Goal: Check status: Check status

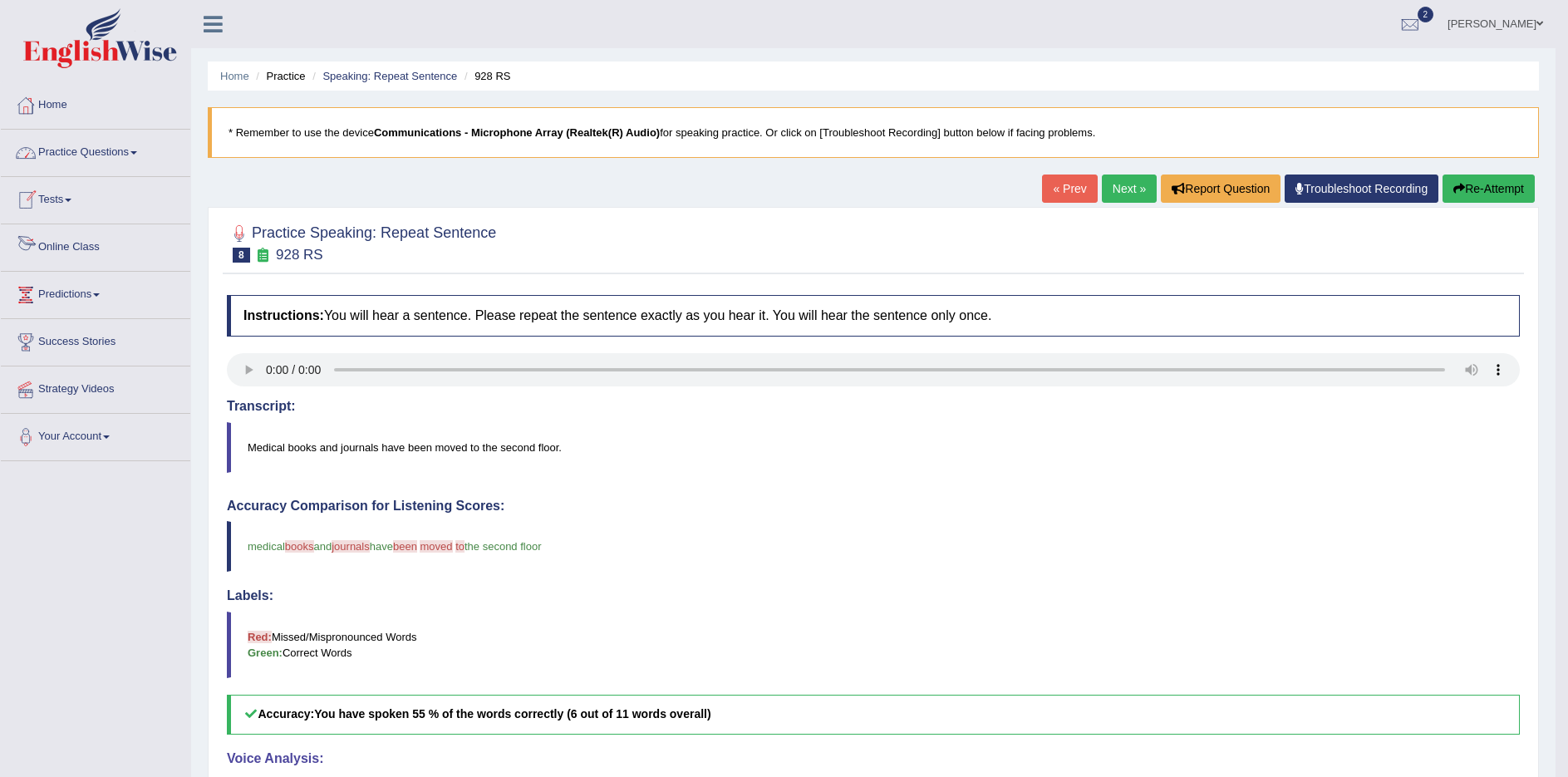
click at [79, 251] on link "Online Class" at bounding box center [95, 245] width 189 height 42
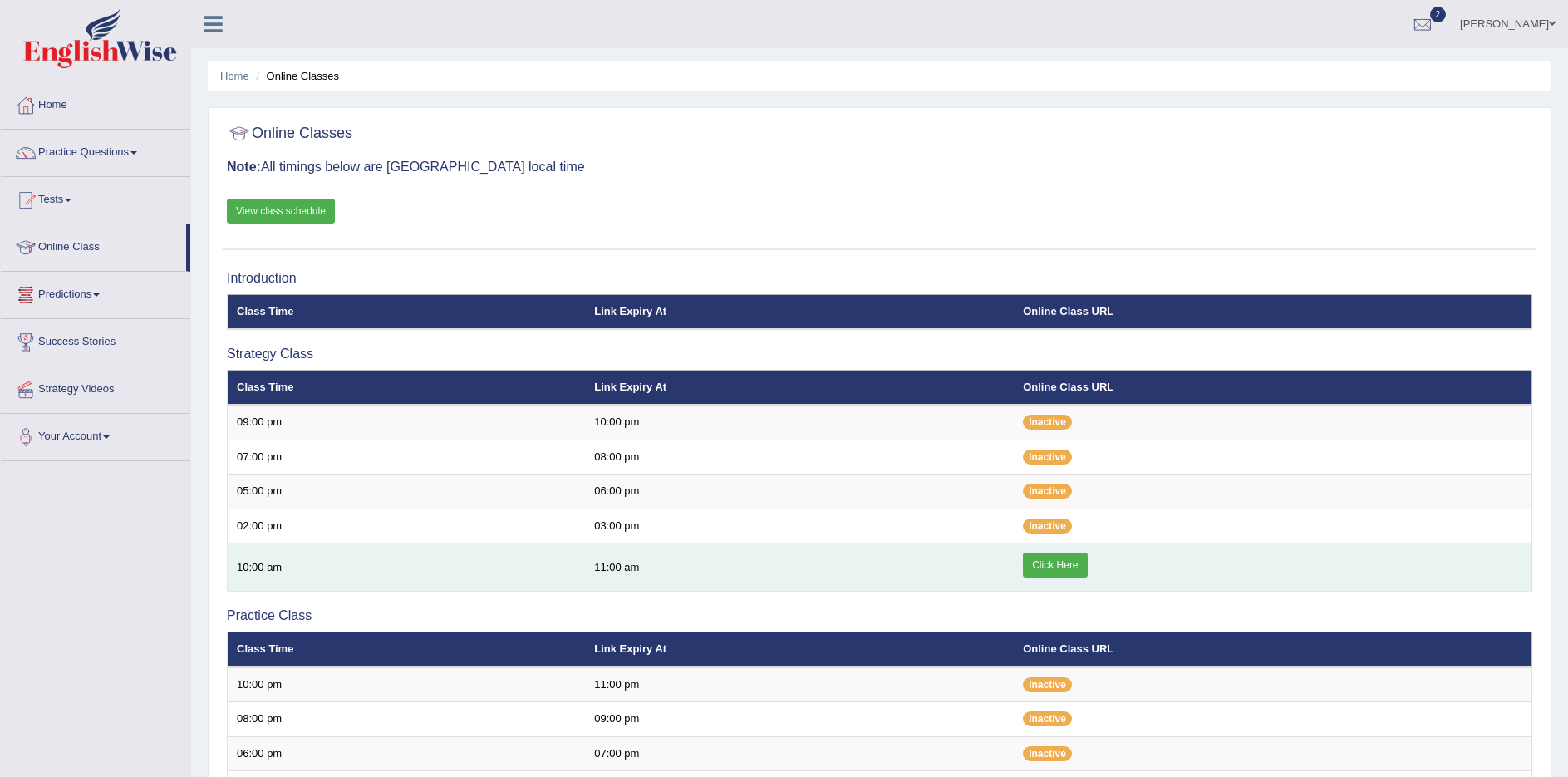
click at [1064, 563] on link "Click Here" at bounding box center [1054, 565] width 64 height 25
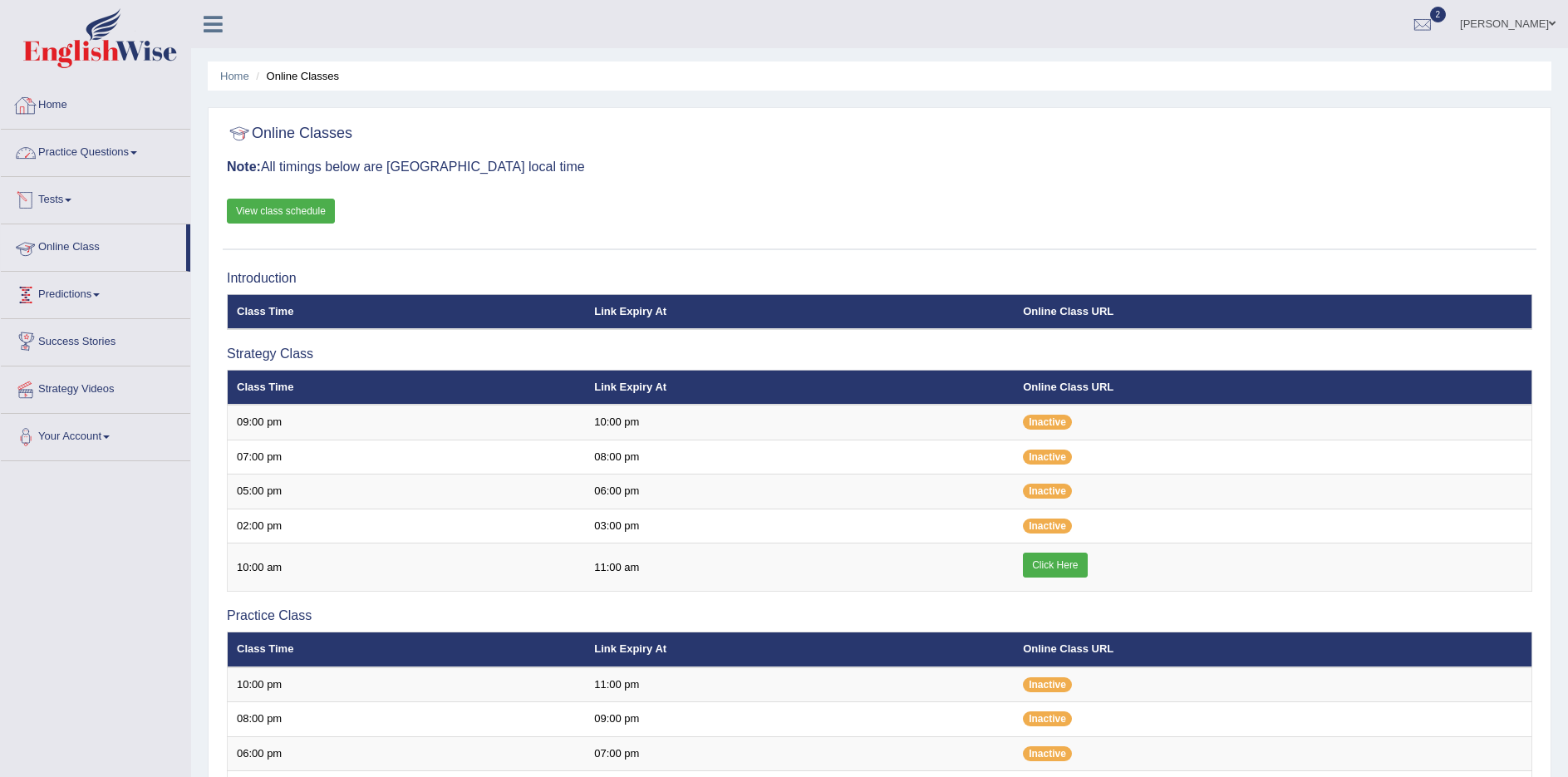
click at [112, 93] on link "Home" at bounding box center [95, 103] width 189 height 42
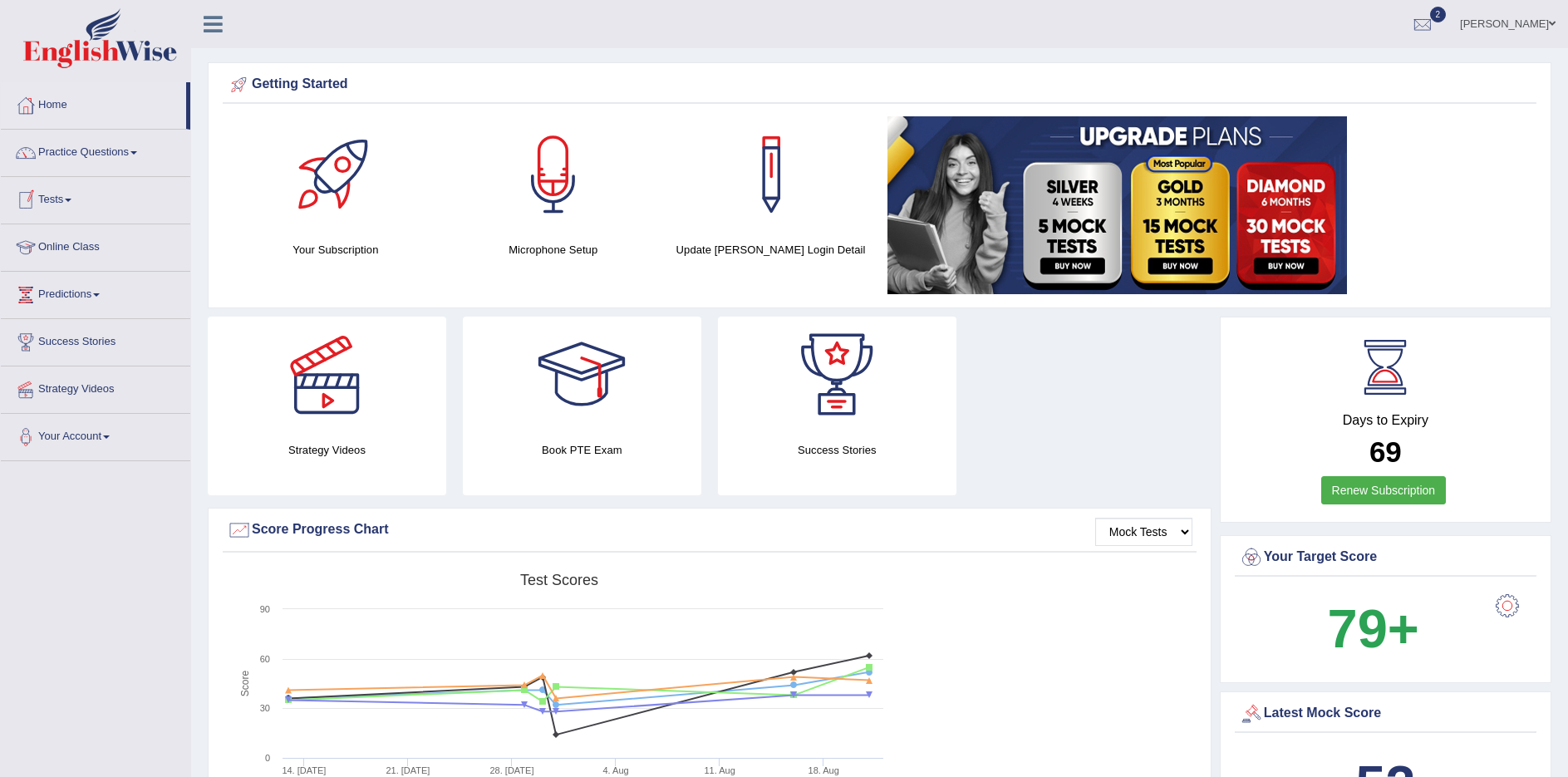
click at [65, 244] on link "Online Class" at bounding box center [95, 245] width 189 height 42
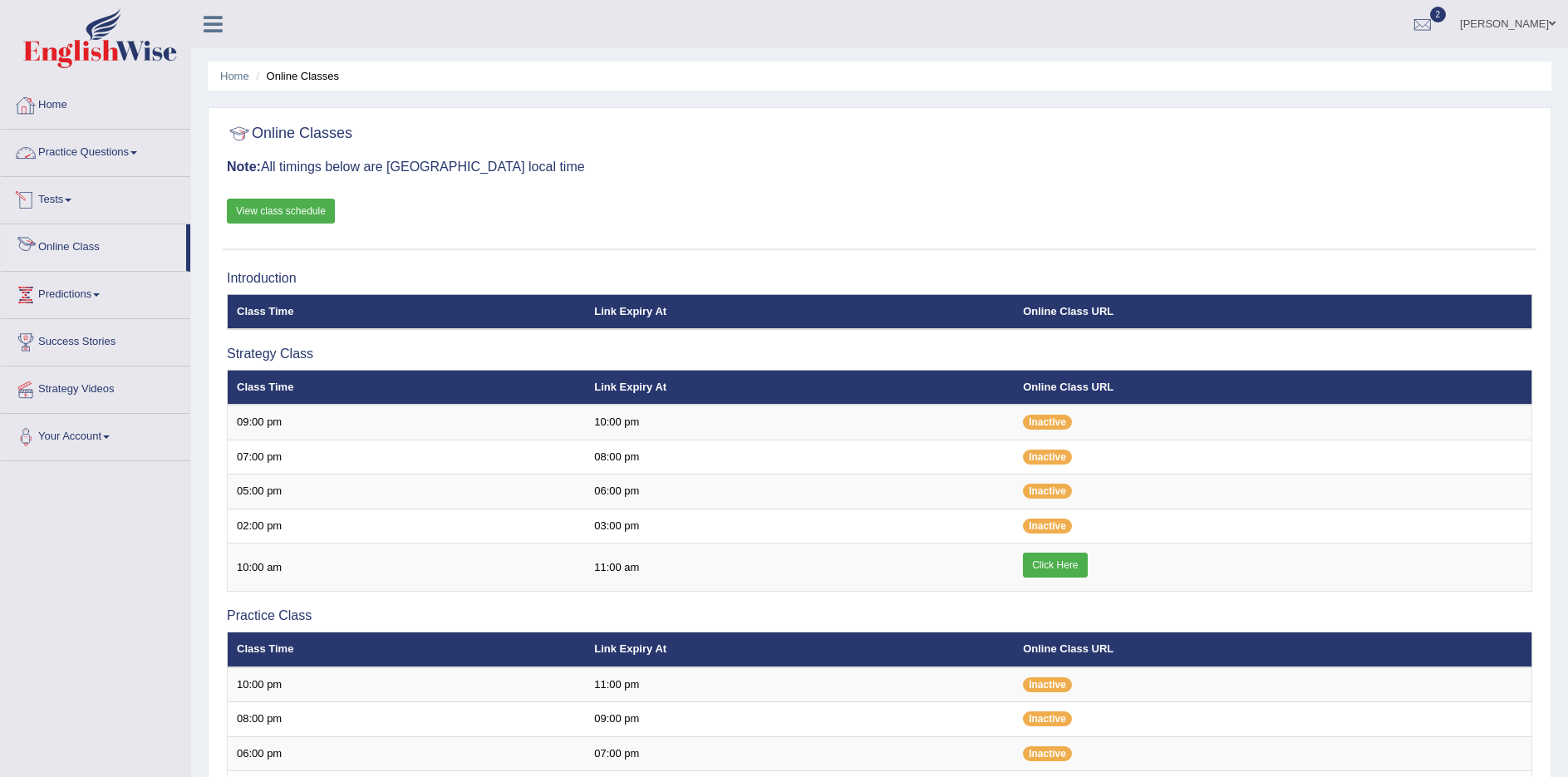
click at [62, 200] on link "Tests" at bounding box center [95, 197] width 189 height 42
click at [48, 294] on link "History" at bounding box center [108, 297] width 155 height 30
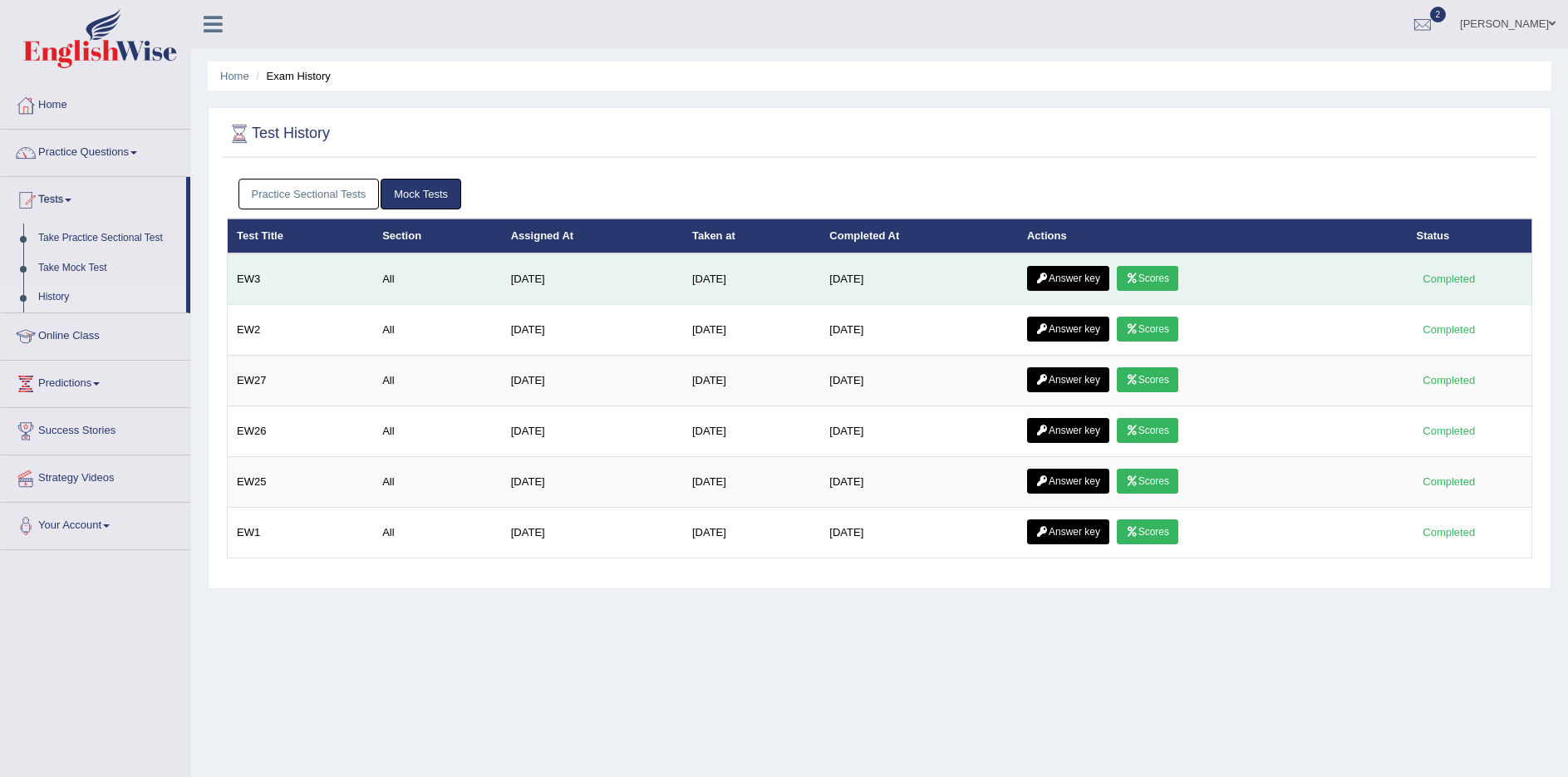
click at [1172, 279] on link "Scores" at bounding box center [1148, 278] width 61 height 25
click at [1085, 275] on link "Answer key" at bounding box center [1068, 278] width 82 height 25
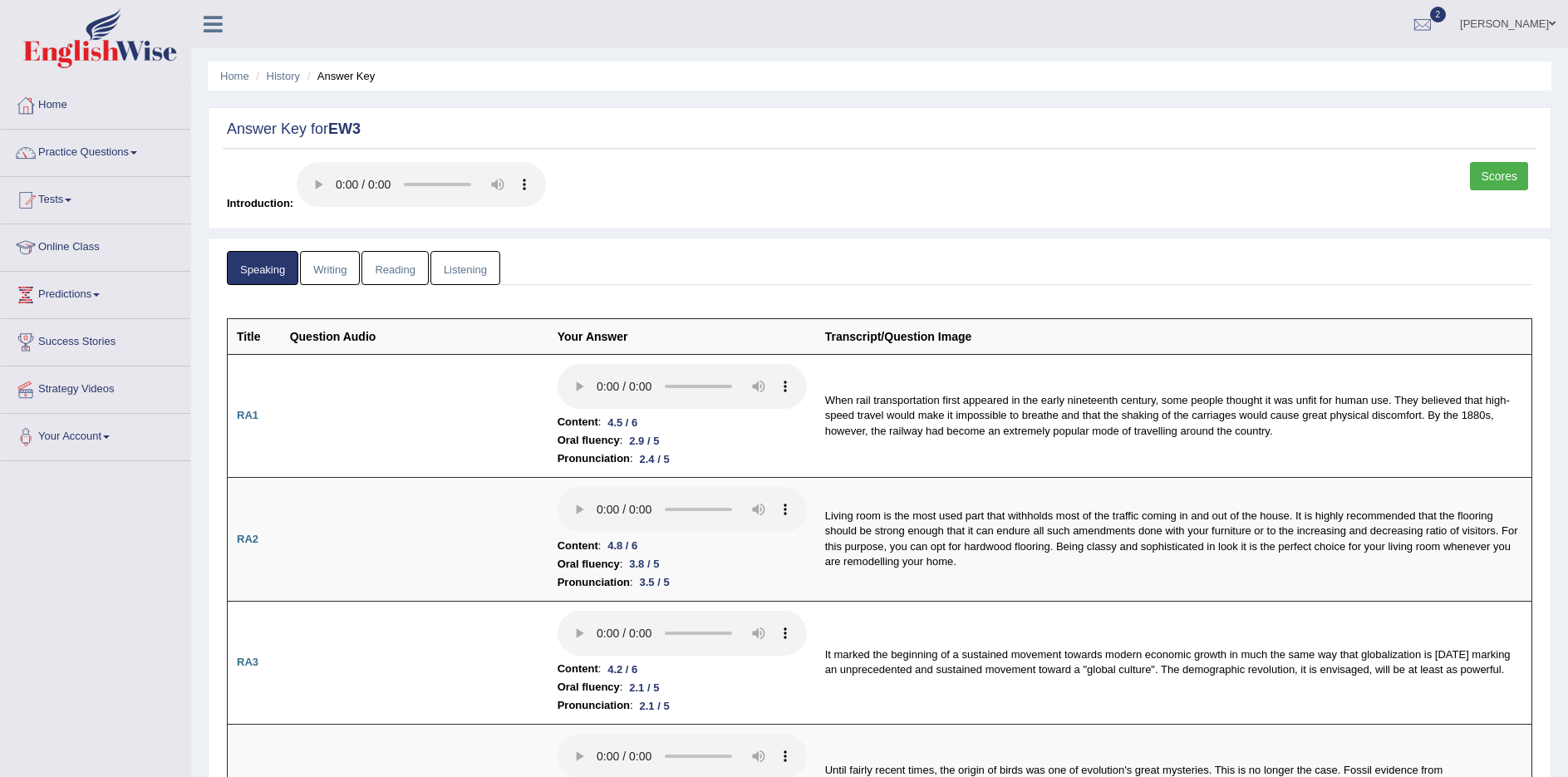
click at [1507, 171] on link "Scores" at bounding box center [1498, 176] width 58 height 28
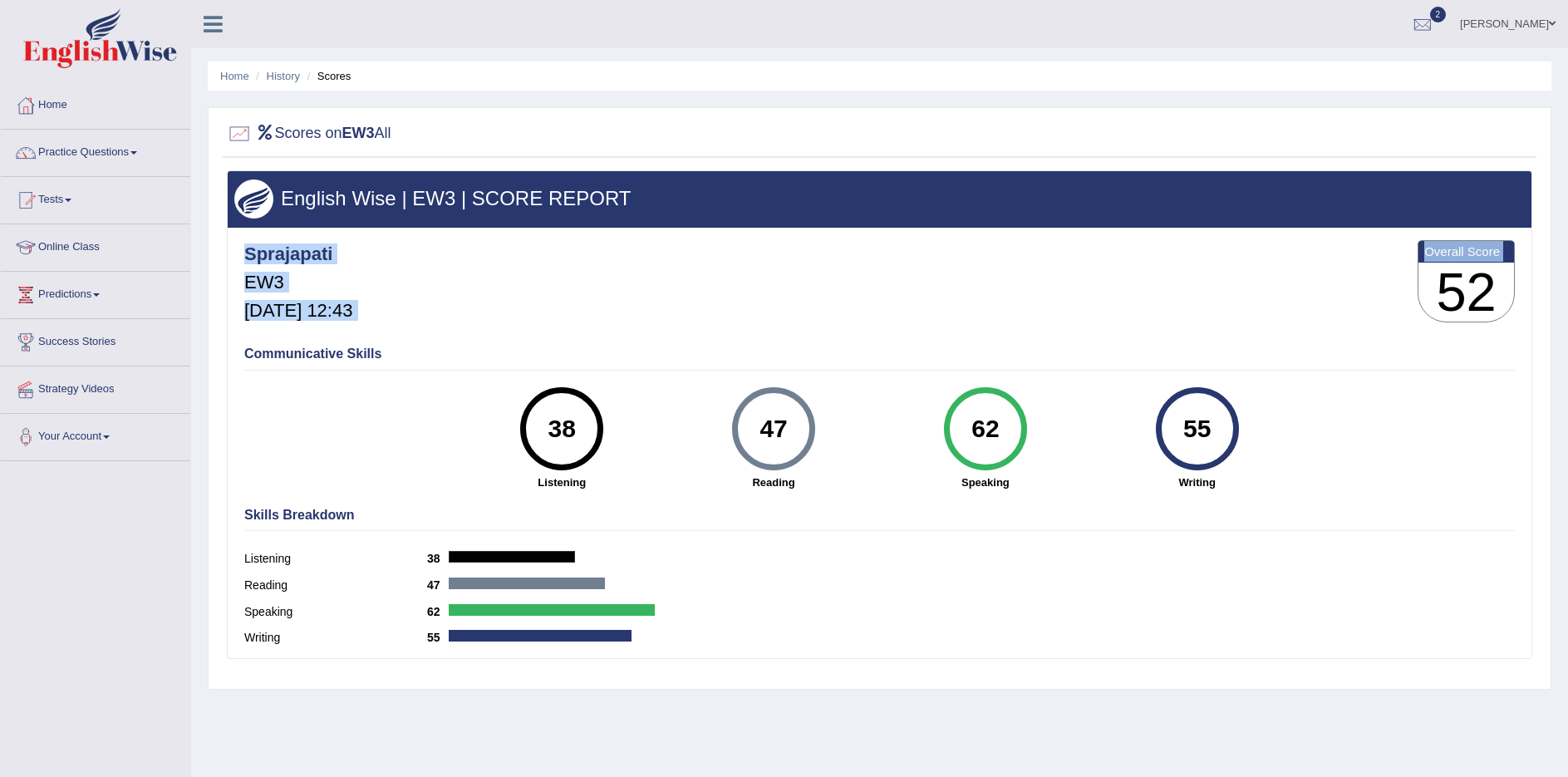
drag, startPoint x: 1441, startPoint y: 292, endPoint x: 1515, endPoint y: 291, distance: 74.0
click at [1515, 291] on div "Sprajapati EW3 [DATE] 12:43 Overall Score 52" at bounding box center [879, 285] width 1278 height 99
click at [48, 100] on link "Home" at bounding box center [95, 103] width 189 height 42
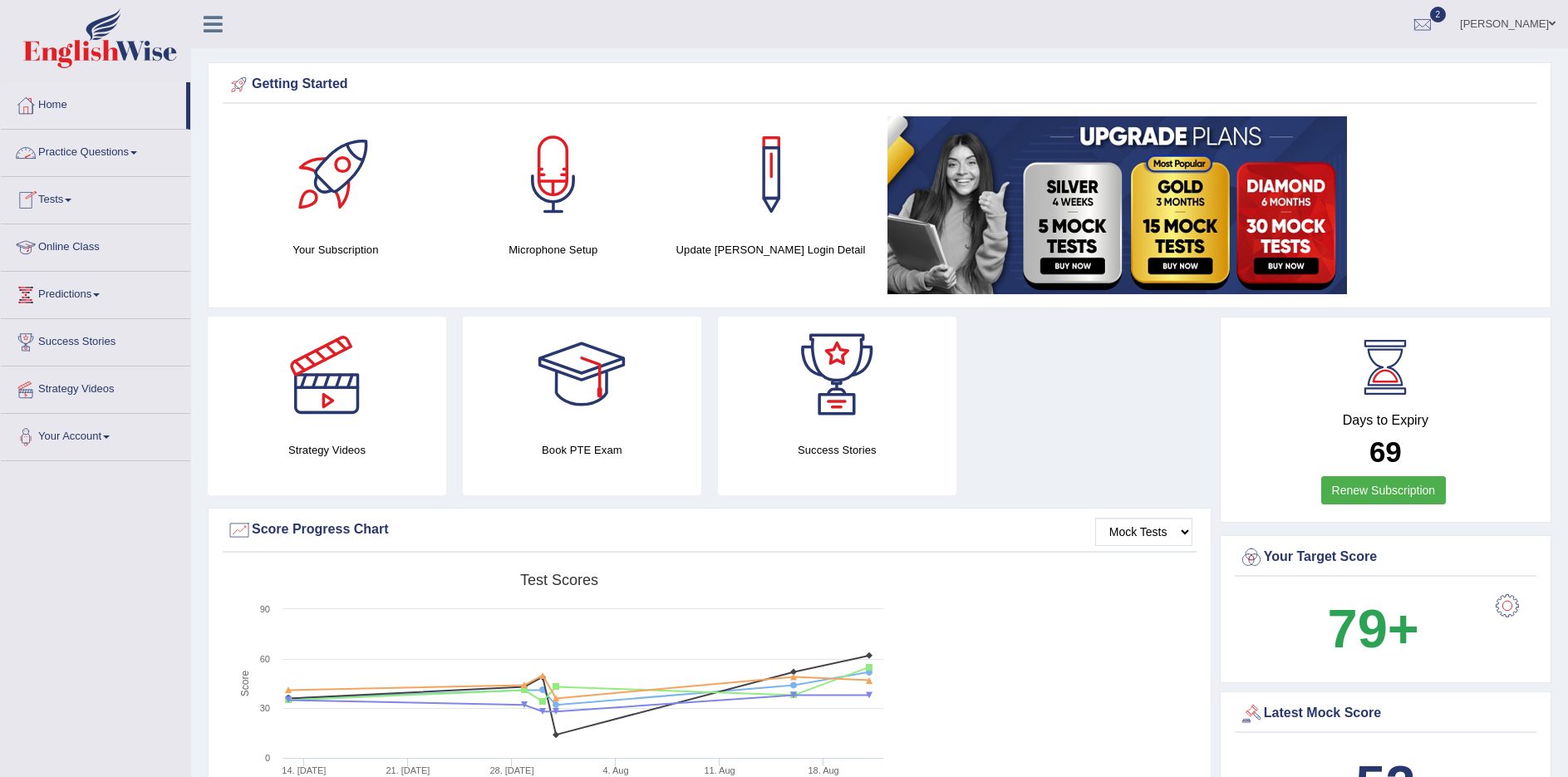
click at [121, 154] on link "Practice Questions" at bounding box center [95, 150] width 189 height 42
